Goal: Task Accomplishment & Management: Use online tool/utility

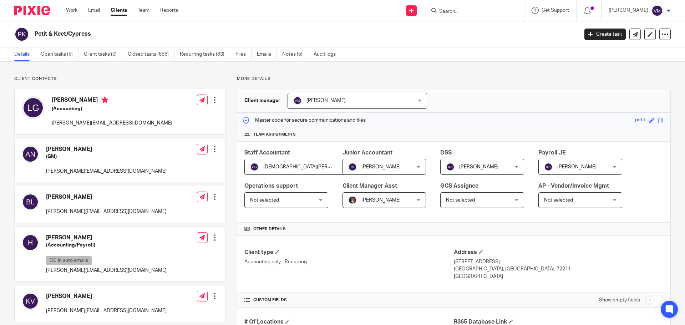
click at [452, 10] on input "Search" at bounding box center [470, 12] width 64 height 6
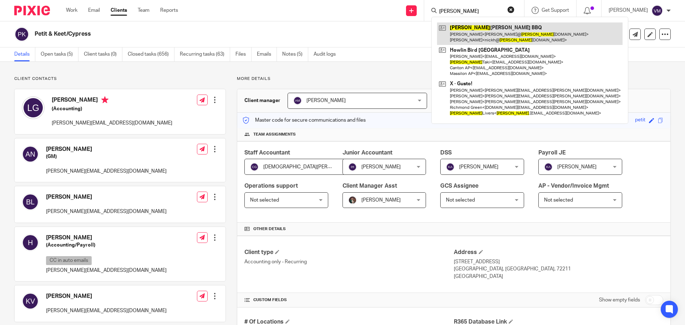
type input "sam"
click at [501, 33] on link at bounding box center [529, 33] width 185 height 22
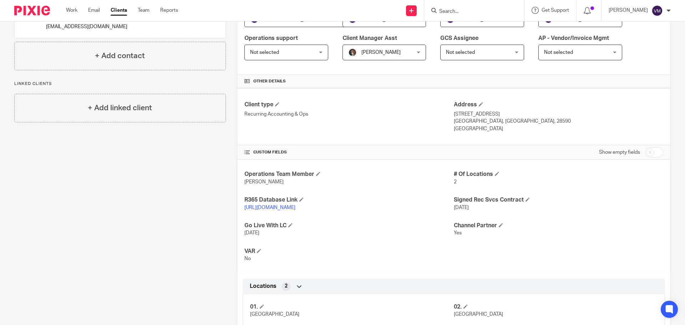
scroll to position [178, 0]
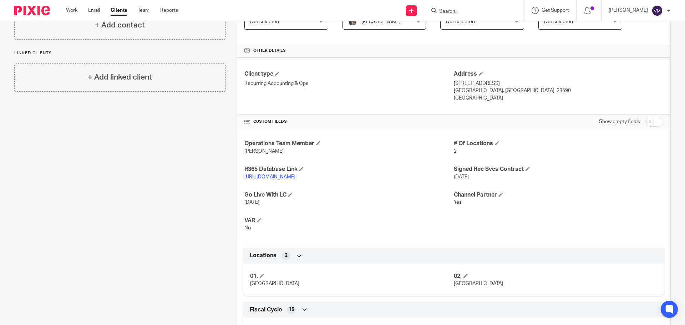
click at [295, 177] on link "https://samjonesbbq.restaurant365.com/#/user/login" at bounding box center [269, 176] width 51 height 5
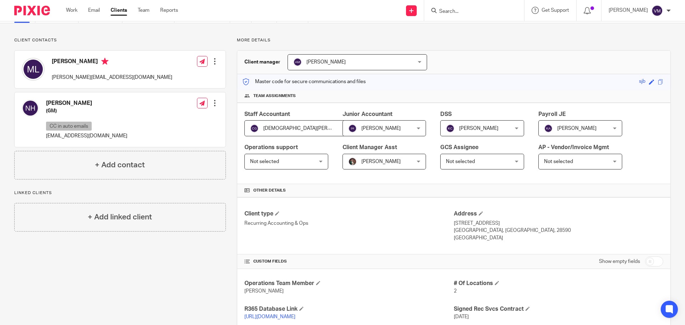
scroll to position [0, 0]
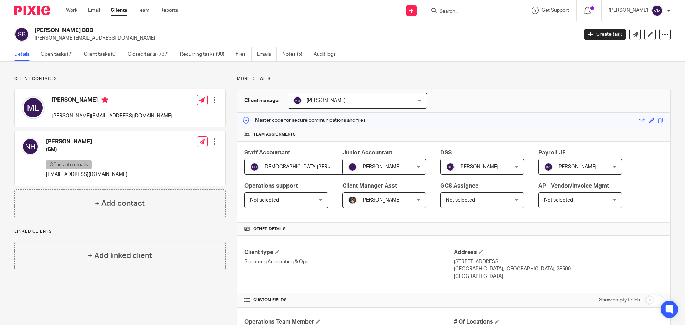
drag, startPoint x: 78, startPoint y: 29, endPoint x: 33, endPoint y: 30, distance: 45.3
click at [33, 30] on div "Sam Jones BBQ michael@samjonesbbq.com" at bounding box center [293, 34] width 559 height 15
copy h2 "Sam Jones BBQ"
click at [74, 6] on div "Work Email Clients Team Reports Work Email Clients Team Reports Settings" at bounding box center [124, 10] width 130 height 21
click at [73, 7] on link "Work" at bounding box center [71, 10] width 11 height 7
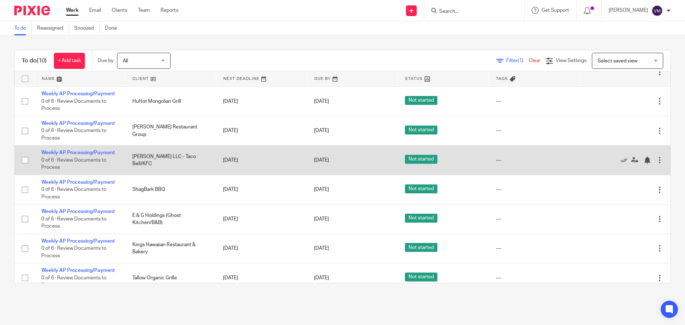
scroll to position [71, 0]
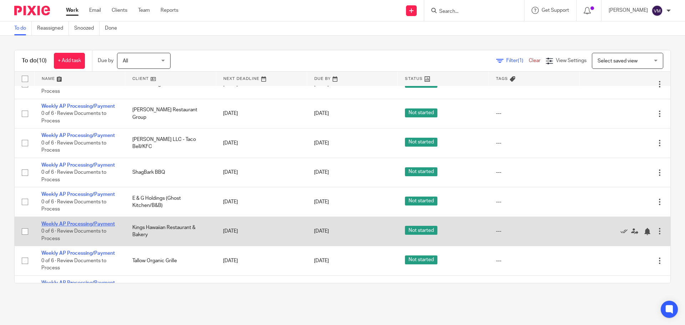
click at [105, 225] on link "Weekly AP Processing/Payment" at bounding box center [77, 223] width 73 height 5
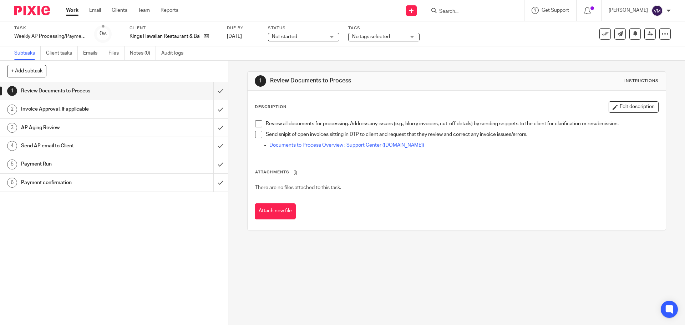
click at [142, 149] on div "Send AP email to Client" at bounding box center [113, 146] width 185 height 11
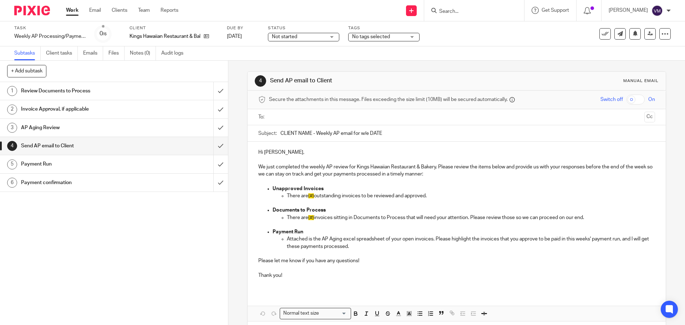
drag, startPoint x: 382, startPoint y: 135, endPoint x: 280, endPoint y: 134, distance: 102.7
click at [280, 134] on input "CLIENT NAME - Weekly AP email for w/e DATE" at bounding box center [467, 133] width 374 height 16
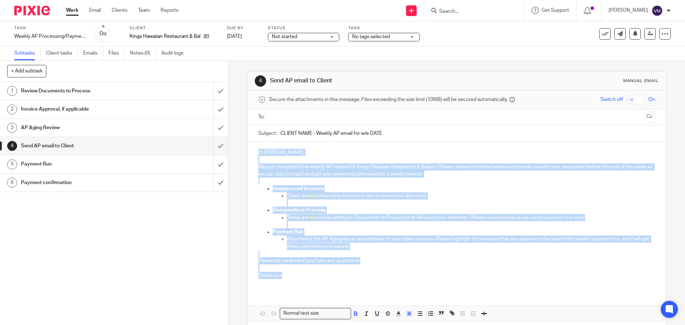
drag, startPoint x: 256, startPoint y: 152, endPoint x: 281, endPoint y: 275, distance: 125.8
click at [281, 275] on div "Hi Ian, We just completed the weekly AP review for Kings Hawaiian Restaurant & …" at bounding box center [457, 217] width 418 height 150
click at [211, 93] on input "submit" at bounding box center [114, 91] width 228 height 18
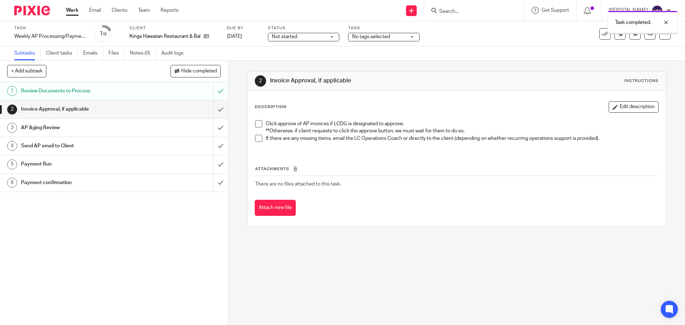
click at [214, 110] on input "submit" at bounding box center [114, 109] width 228 height 18
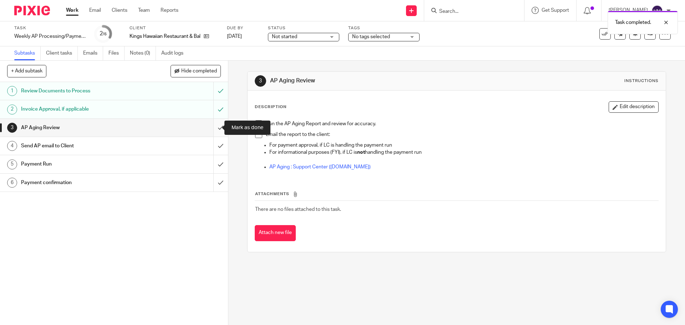
click at [214, 127] on input "submit" at bounding box center [114, 128] width 228 height 18
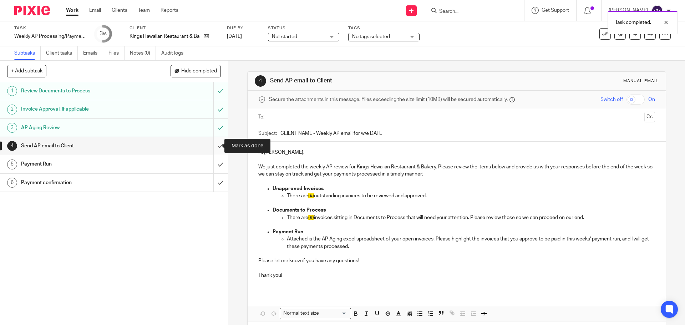
click at [214, 148] on input "submit" at bounding box center [114, 146] width 228 height 18
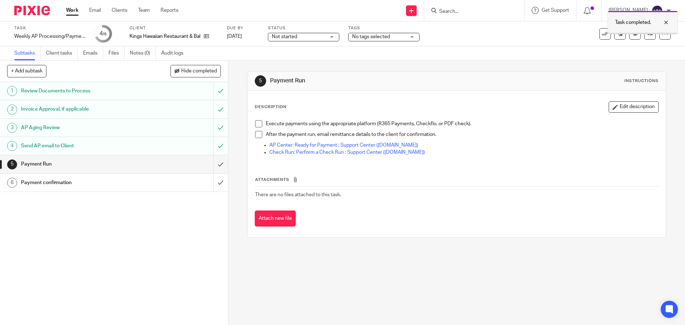
click at [667, 24] on div at bounding box center [660, 22] width 19 height 9
click at [72, 11] on link "Work" at bounding box center [72, 10] width 12 height 7
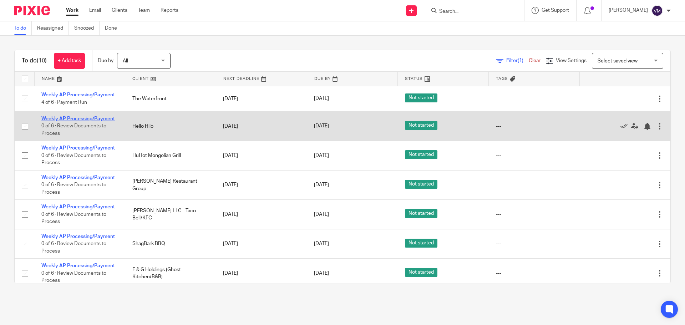
click at [101, 116] on link "Weekly AP Processing/Payment" at bounding box center [77, 118] width 73 height 5
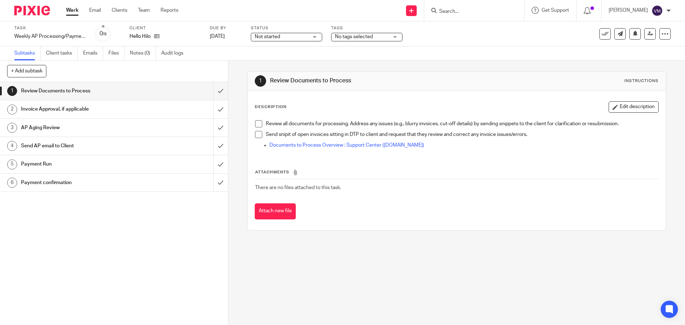
click at [76, 9] on link "Work" at bounding box center [72, 10] width 12 height 7
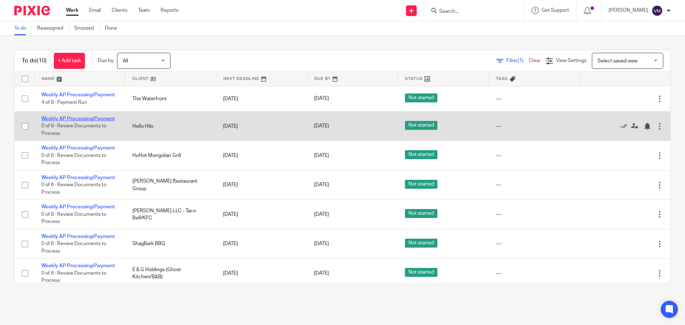
click at [101, 120] on link "Weekly AP Processing/Payment" at bounding box center [77, 118] width 73 height 5
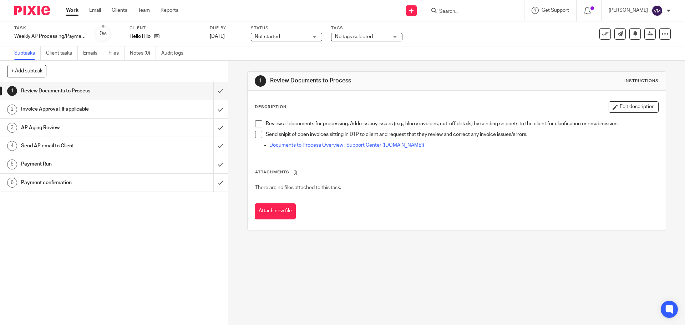
click at [94, 144] on h1 "Send AP email to Client" at bounding box center [82, 146] width 123 height 11
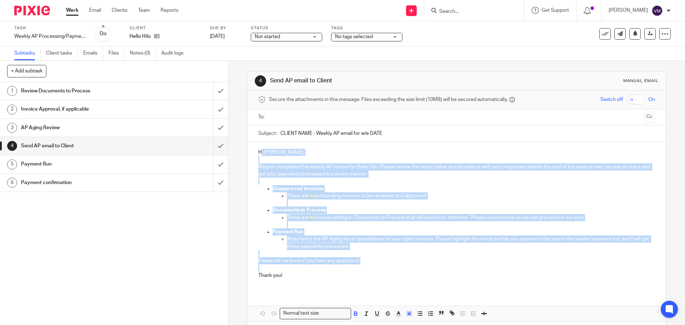
drag, startPoint x: 258, startPoint y: 152, endPoint x: 297, endPoint y: 265, distance: 119.1
click at [297, 265] on div "Hi [PERSON_NAME], We just completed the weekly AP review for Hello Hilo. Please…" at bounding box center [457, 217] width 418 height 150
click at [287, 250] on p "Please let me know if you have any questions!" at bounding box center [456, 257] width 396 height 15
drag, startPoint x: 254, startPoint y: 152, endPoint x: 294, endPoint y: 276, distance: 130.5
click at [295, 277] on div "Hi [PERSON_NAME], We just completed the weekly AP review for Hello Hilo. Please…" at bounding box center [457, 217] width 418 height 150
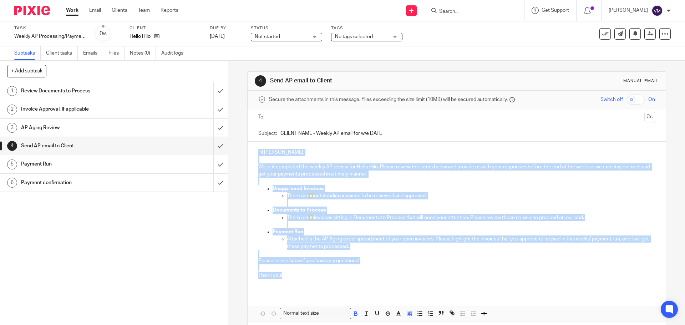
copy div "Hi [PERSON_NAME], We just completed the weekly AP review for Hello Hilo. Please…"
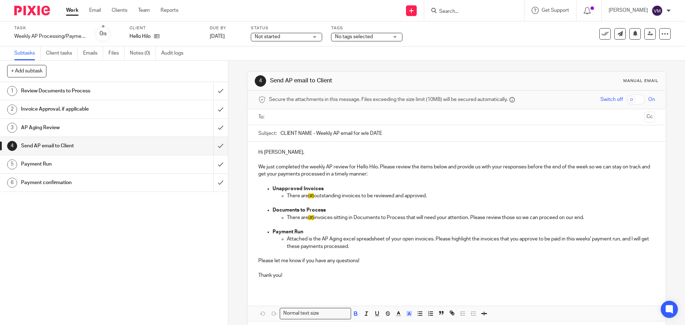
click at [365, 134] on input "CLIENT NAME - Weekly AP email for w/e DATE" at bounding box center [467, 133] width 374 height 16
drag, startPoint x: 381, startPoint y: 132, endPoint x: 279, endPoint y: 133, distance: 102.7
click at [280, 133] on input "CLIENT NAME - Weekly AP email for w/e DATE" at bounding box center [467, 133] width 374 height 16
click at [454, 15] on form at bounding box center [476, 10] width 76 height 9
click at [449, 8] on form at bounding box center [476, 10] width 76 height 9
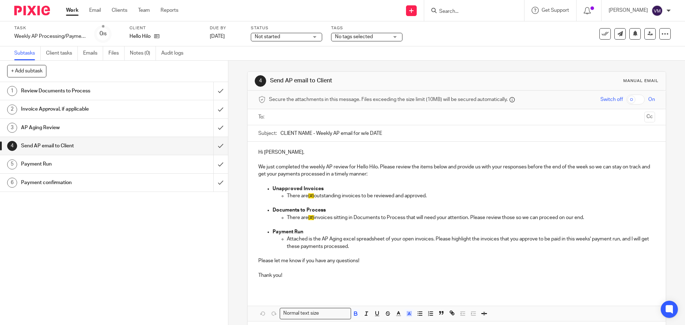
click at [450, 9] on form at bounding box center [476, 10] width 76 height 9
click at [451, 10] on input "Search" at bounding box center [470, 12] width 64 height 6
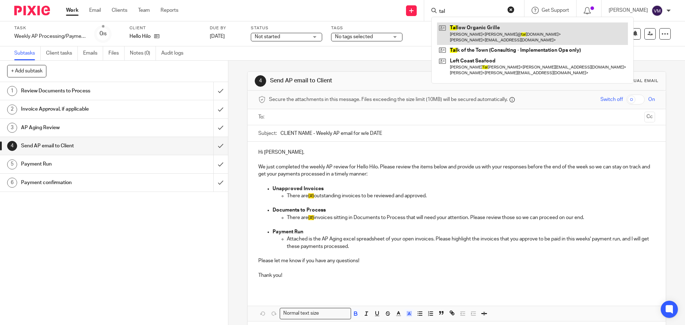
type input "tal"
click at [467, 28] on link at bounding box center [532, 33] width 191 height 22
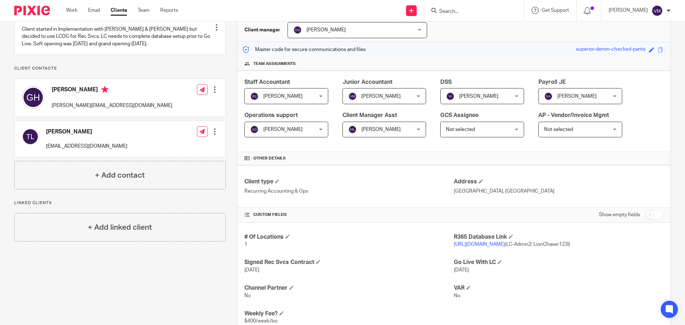
scroll to position [71, 0]
